Goal: Task Accomplishment & Management: Manage account settings

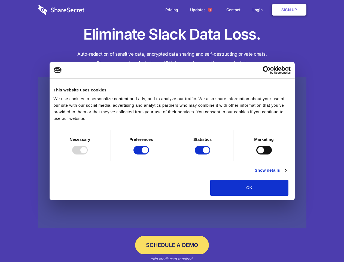
click at [88, 154] on div at bounding box center [80, 149] width 16 height 9
click at [149, 154] on input "Preferences" at bounding box center [142, 149] width 16 height 9
checkbox input "false"
click at [203, 154] on input "Statistics" at bounding box center [203, 149] width 16 height 9
checkbox input "false"
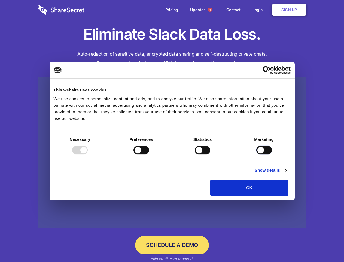
click at [256, 154] on input "Marketing" at bounding box center [264, 149] width 16 height 9
checkbox input "true"
